Goal: Check status: Check status

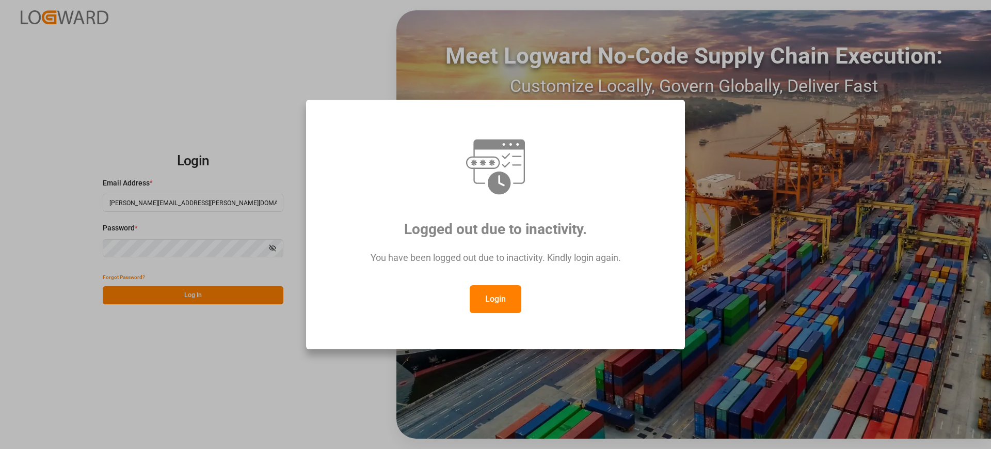
click at [518, 297] on button "Login" at bounding box center [496, 299] width 52 height 28
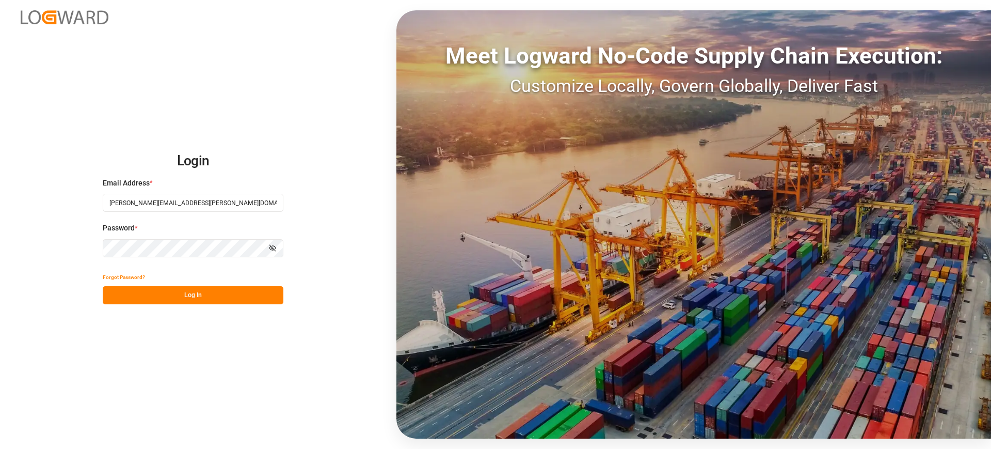
click at [190, 292] on button "Log In" at bounding box center [193, 295] width 181 height 18
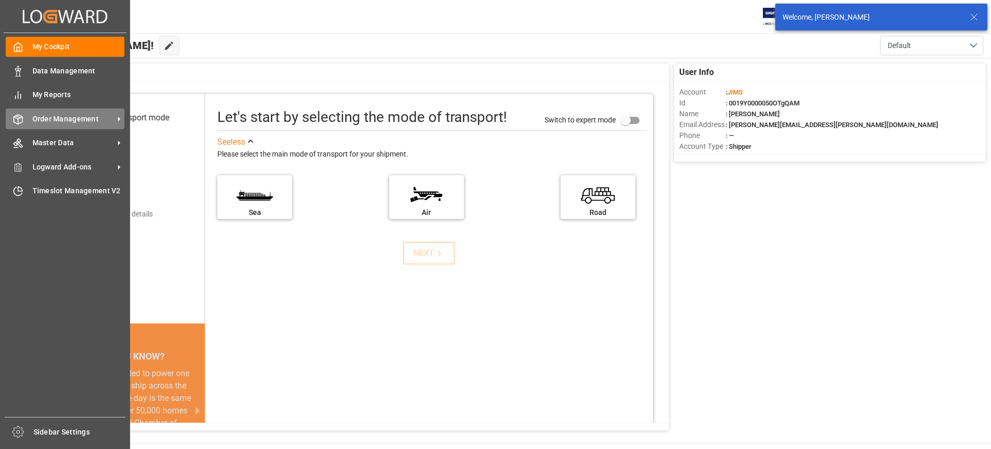
click at [45, 117] on span "Order Management" at bounding box center [74, 119] width 82 height 11
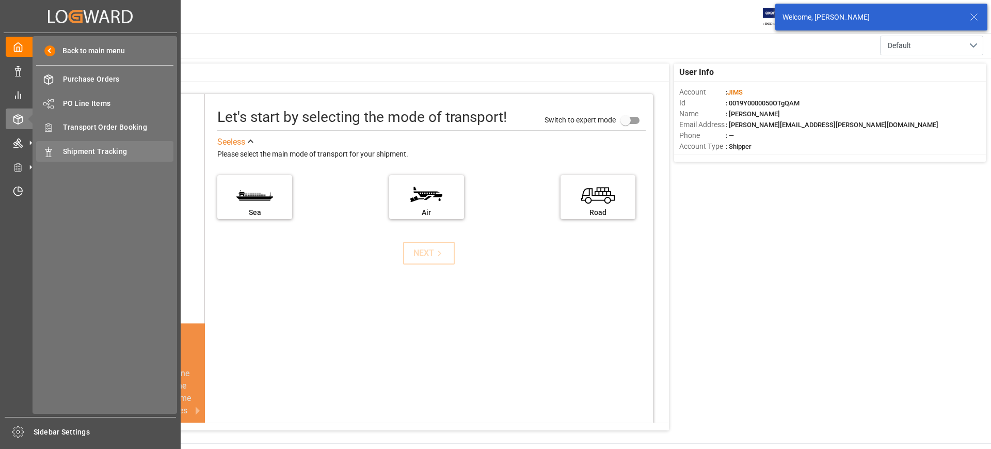
click at [74, 146] on span "Shipment Tracking" at bounding box center [118, 151] width 111 height 11
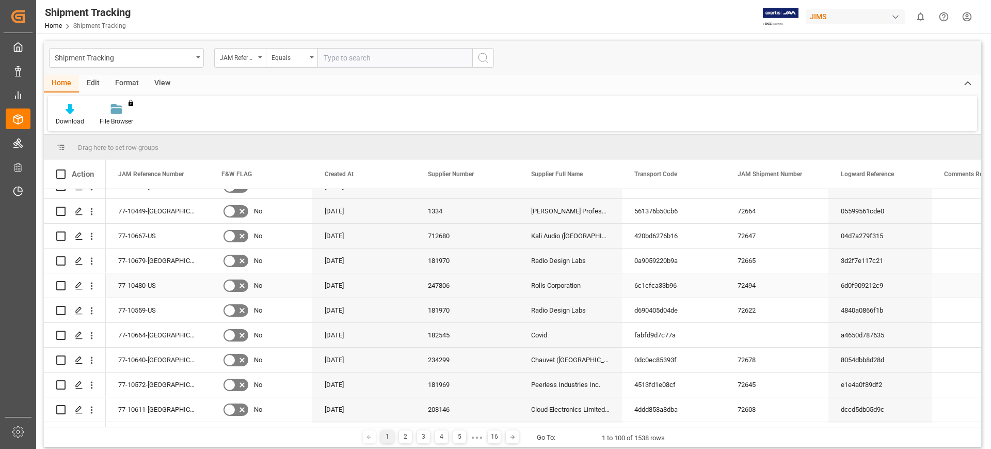
scroll to position [129, 0]
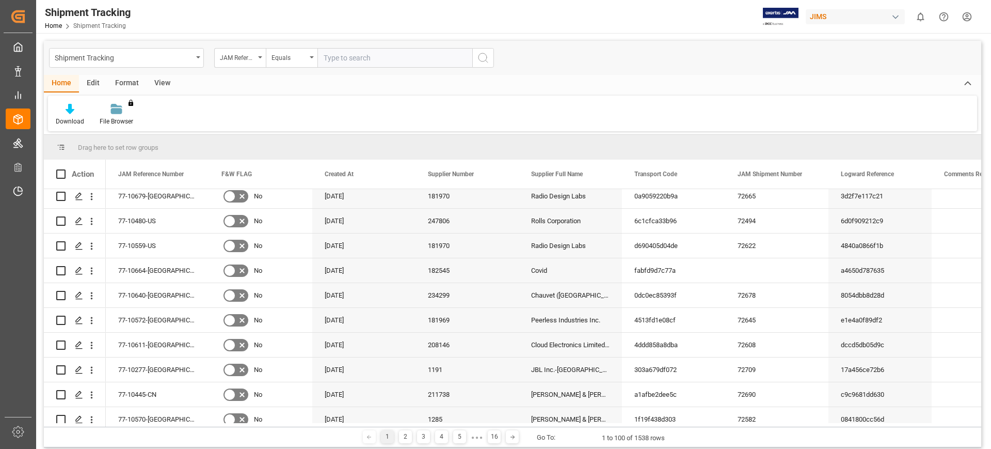
click at [373, 57] on input "text" at bounding box center [395, 58] width 155 height 20
type input "77-10563-cn"
click at [483, 54] on icon "search button" at bounding box center [483, 58] width 12 height 12
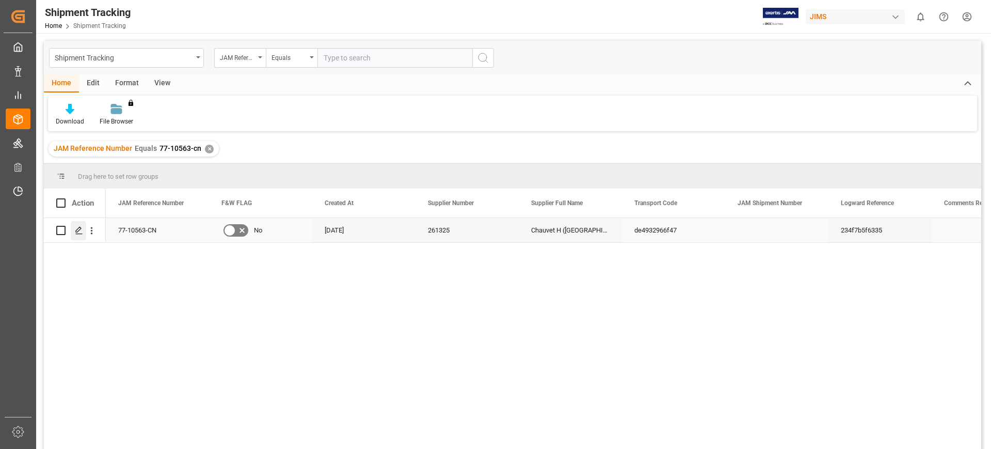
click at [78, 226] on icon "Press SPACE to select this row." at bounding box center [79, 230] width 8 height 8
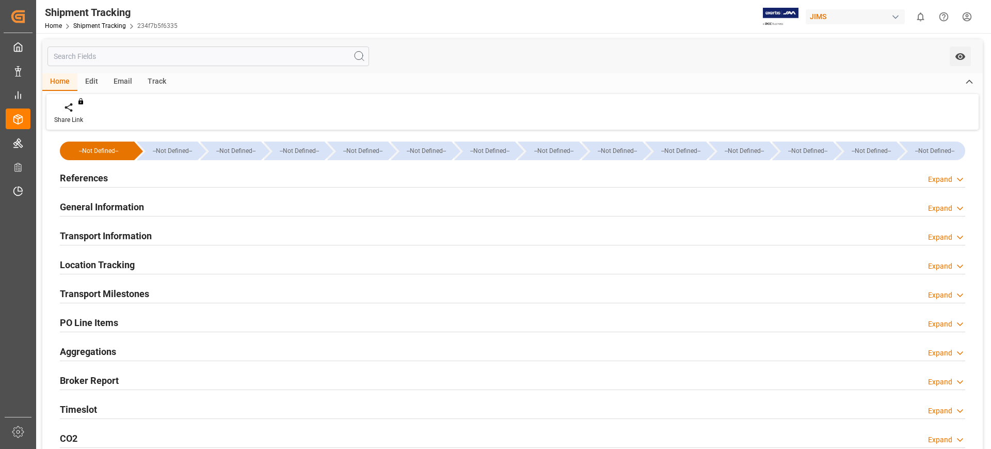
click at [78, 226] on div "Transport Information" at bounding box center [106, 235] width 92 height 20
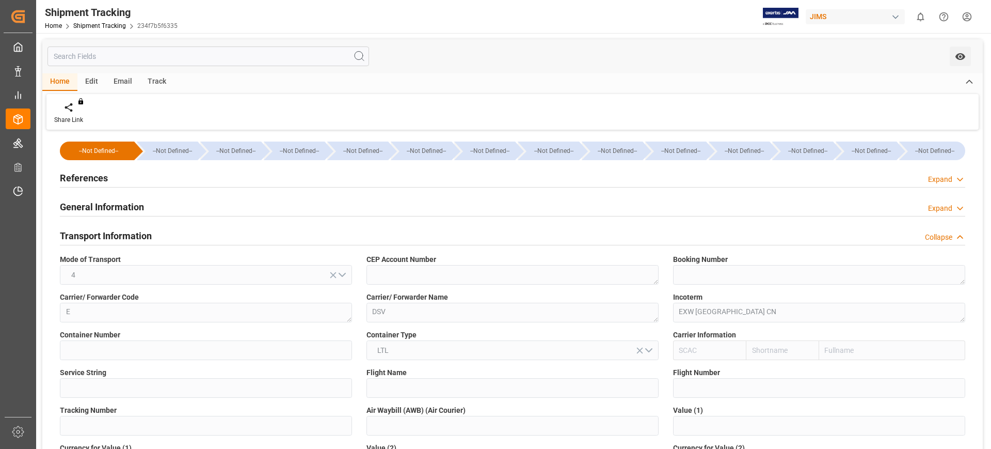
click at [97, 206] on h2 "General Information" at bounding box center [102, 207] width 84 height 14
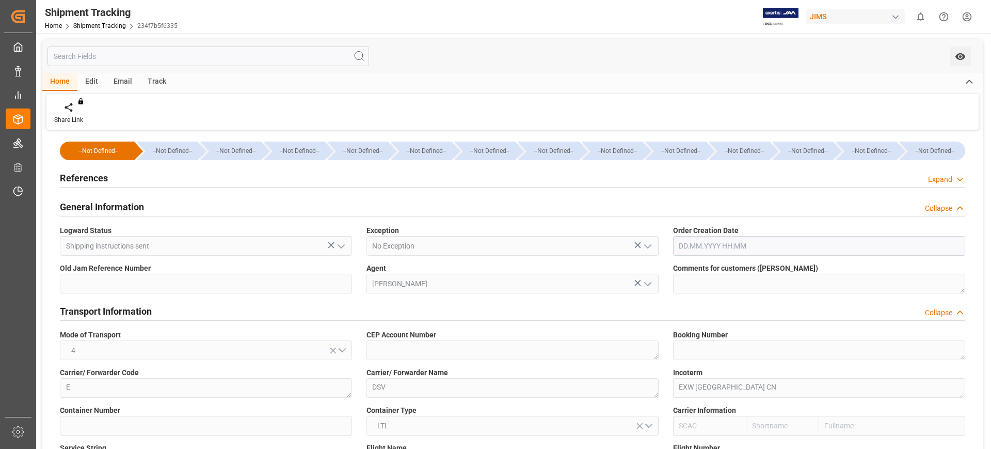
click at [761, 83] on div "Home Edit Email Track" at bounding box center [512, 82] width 941 height 18
